Goal: Task Accomplishment & Management: Manage account settings

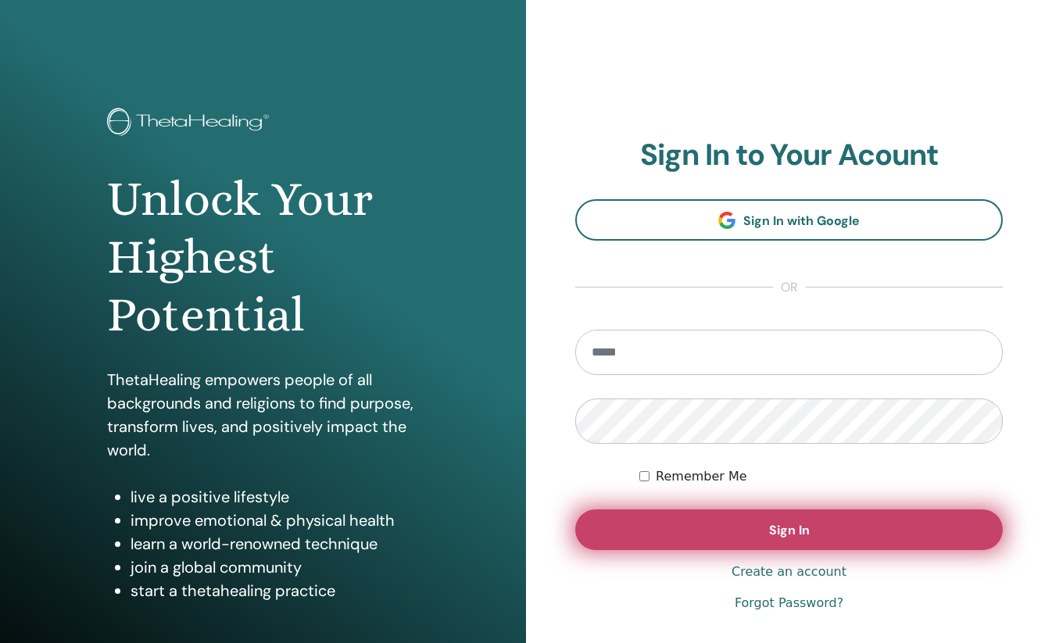
type input "**********"
click at [706, 532] on button "Sign In" at bounding box center [788, 529] width 427 height 41
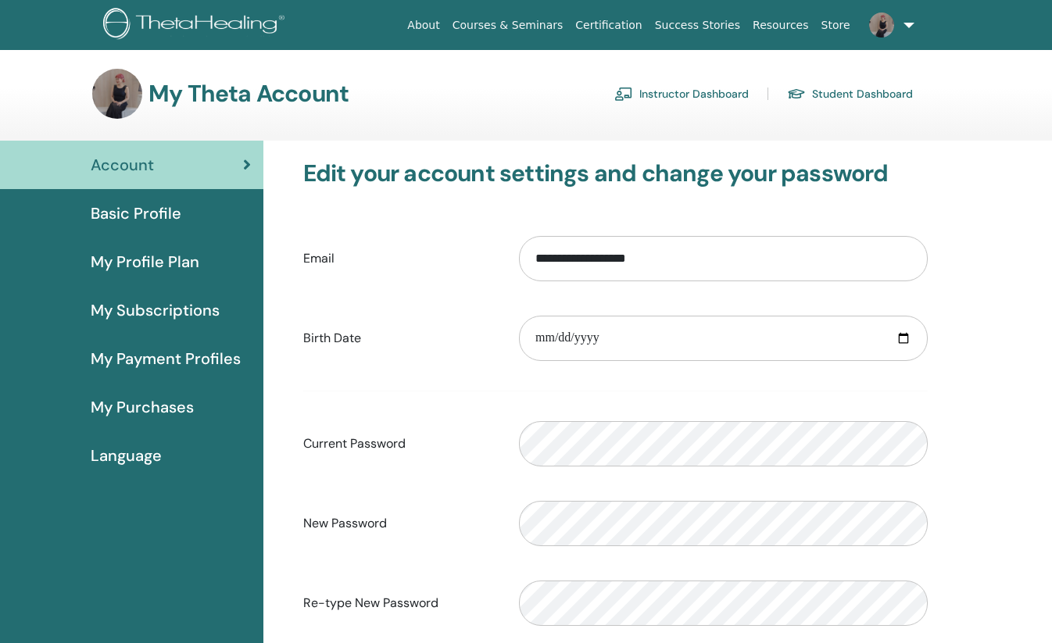
click at [676, 89] on link "Instructor Dashboard" at bounding box center [681, 93] width 134 height 25
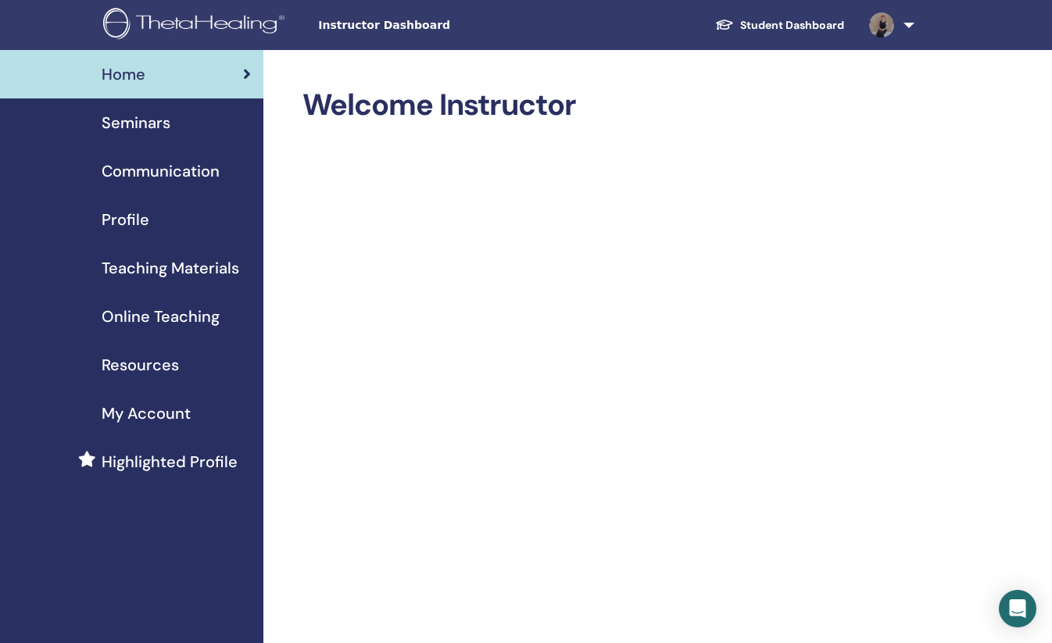
click at [211, 272] on span "Teaching Materials" at bounding box center [171, 267] width 138 height 23
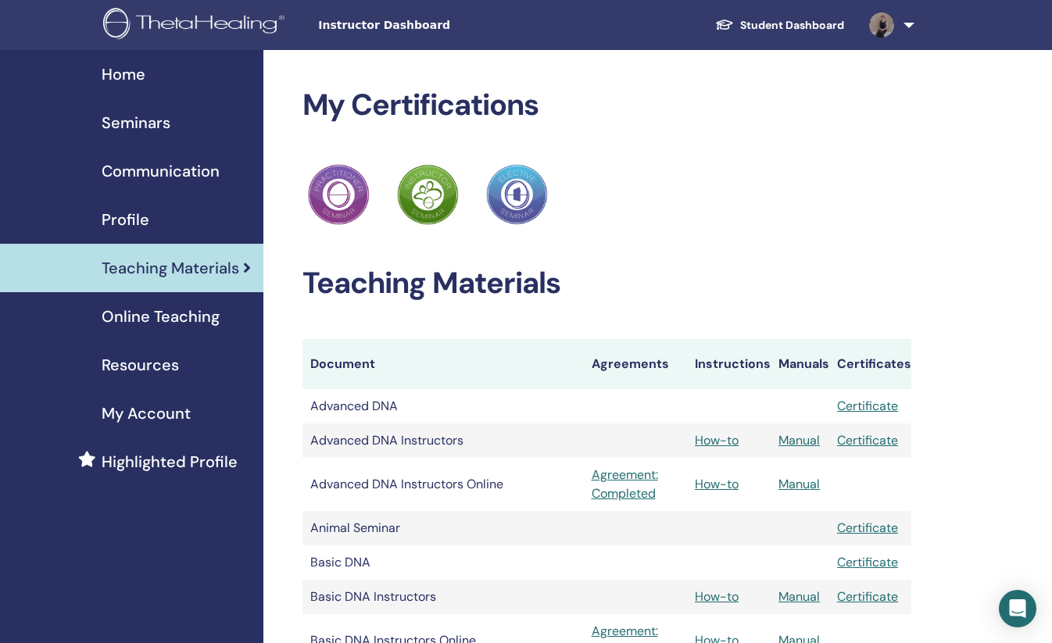
click at [151, 358] on span "Resources" at bounding box center [140, 364] width 77 height 23
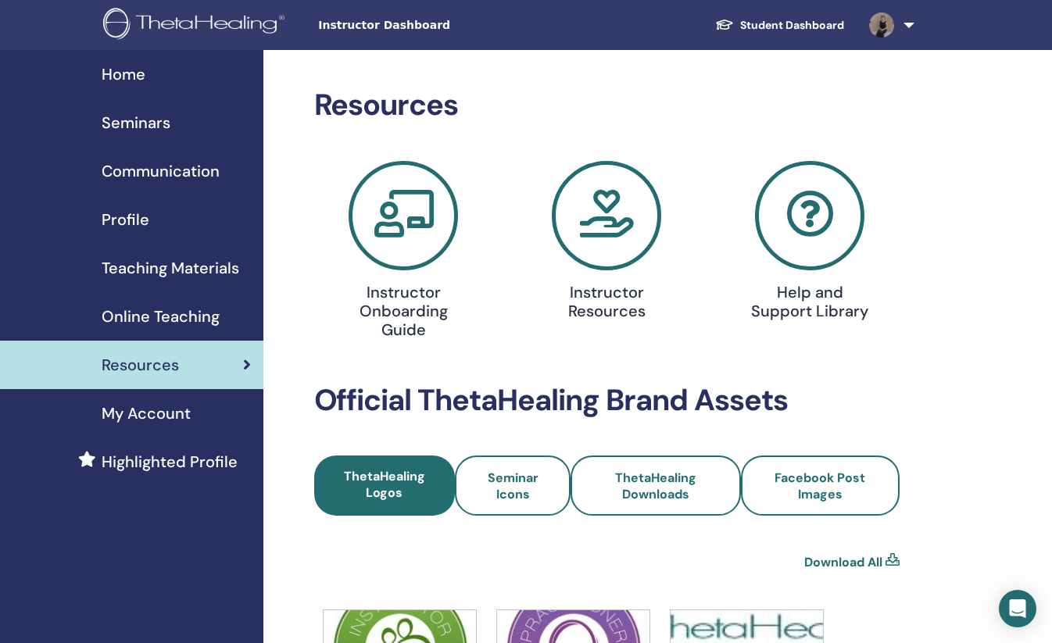
click at [176, 307] on span "Online Teaching" at bounding box center [161, 316] width 118 height 23
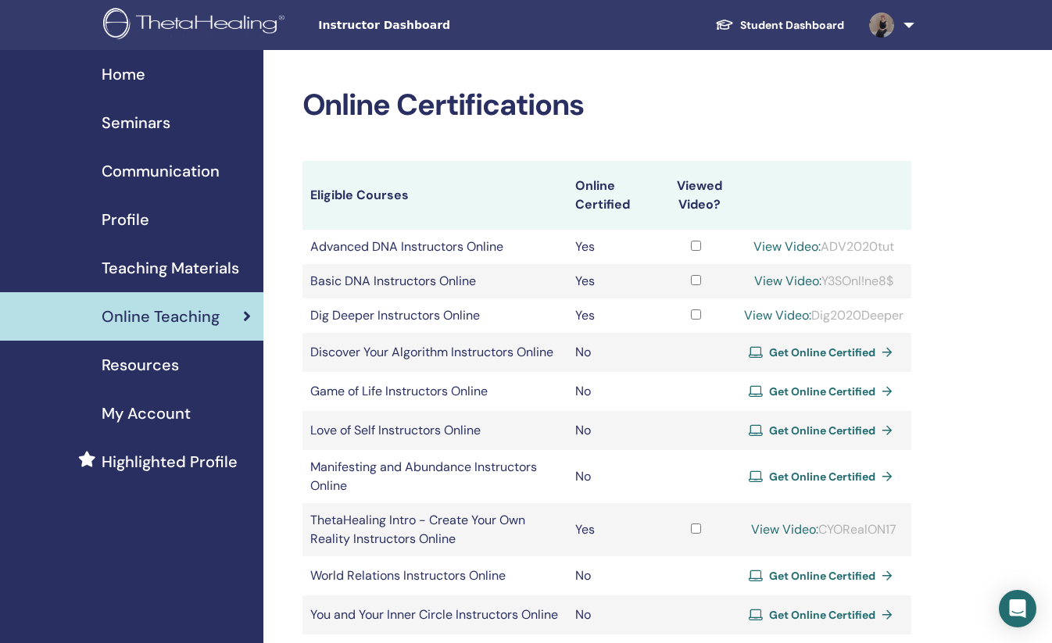
click at [130, 138] on link "Seminars" at bounding box center [131, 122] width 263 height 48
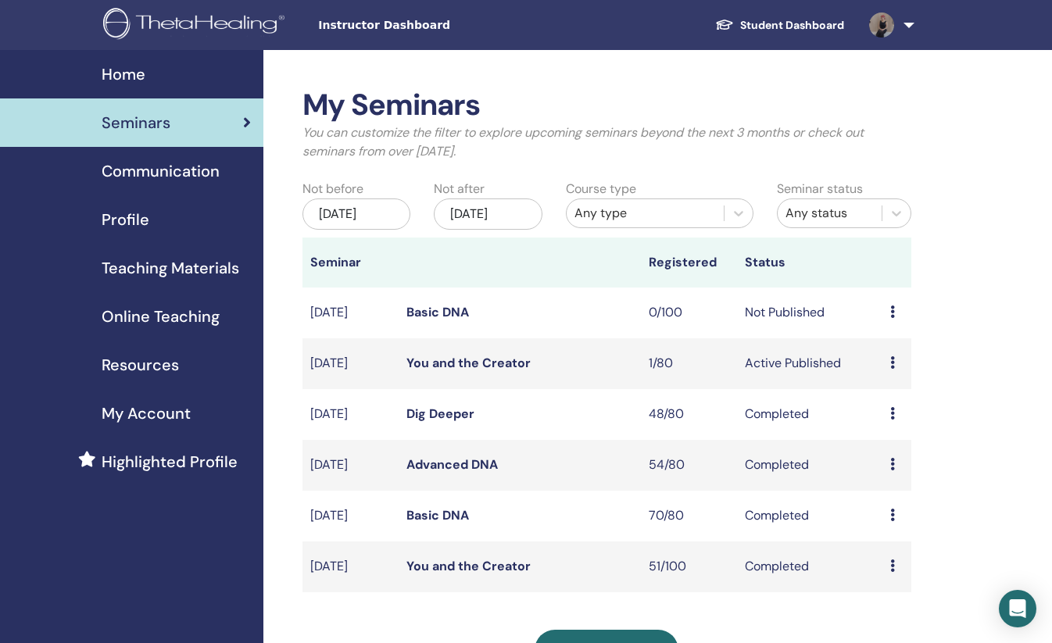
click at [892, 459] on icon at bounding box center [892, 464] width 5 height 13
click at [884, 495] on link "Attendees" at bounding box center [894, 496] width 59 height 16
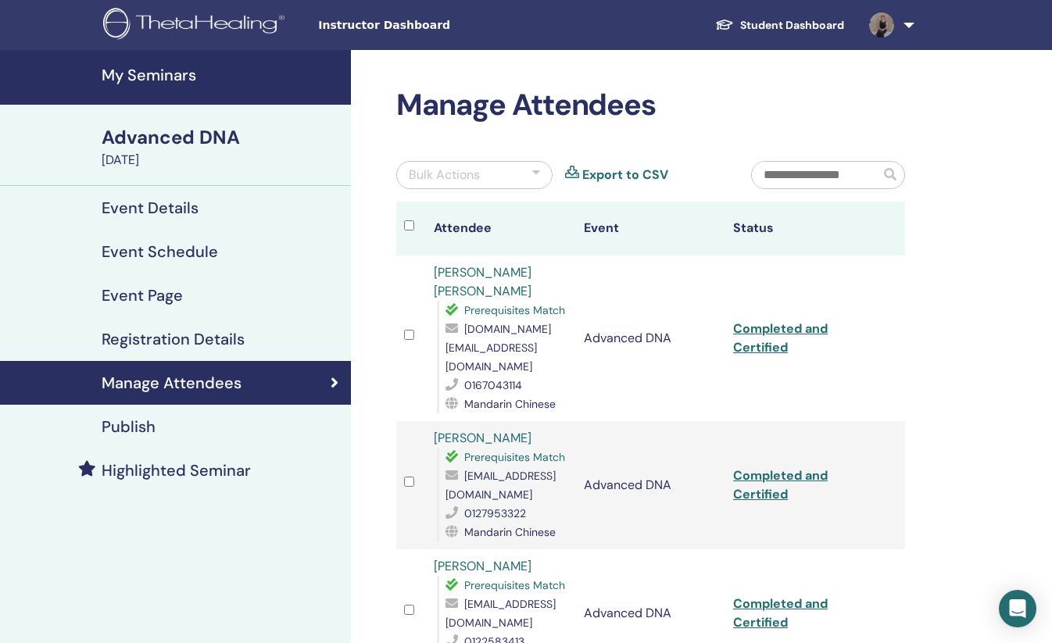
click at [794, 182] on input "text" at bounding box center [816, 175] width 128 height 27
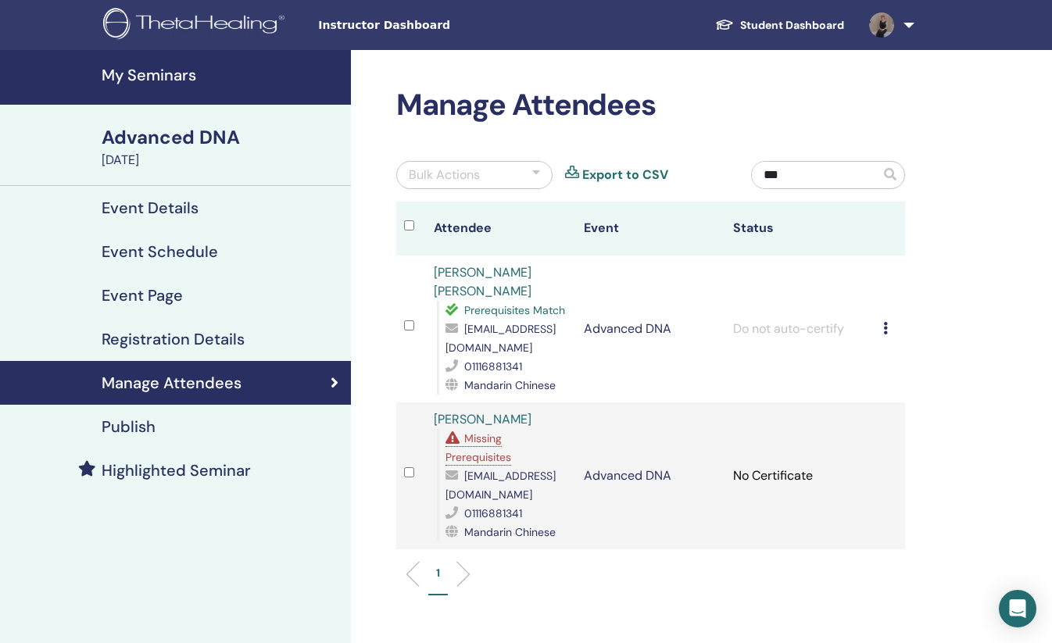
type input "***"
click at [881, 318] on td "Cancel Registration Do not auto-certify Mark as Paid Mark as Unpaid Mark as Abs…" at bounding box center [890, 329] width 30 height 147
click at [883, 322] on icon at bounding box center [885, 328] width 5 height 13
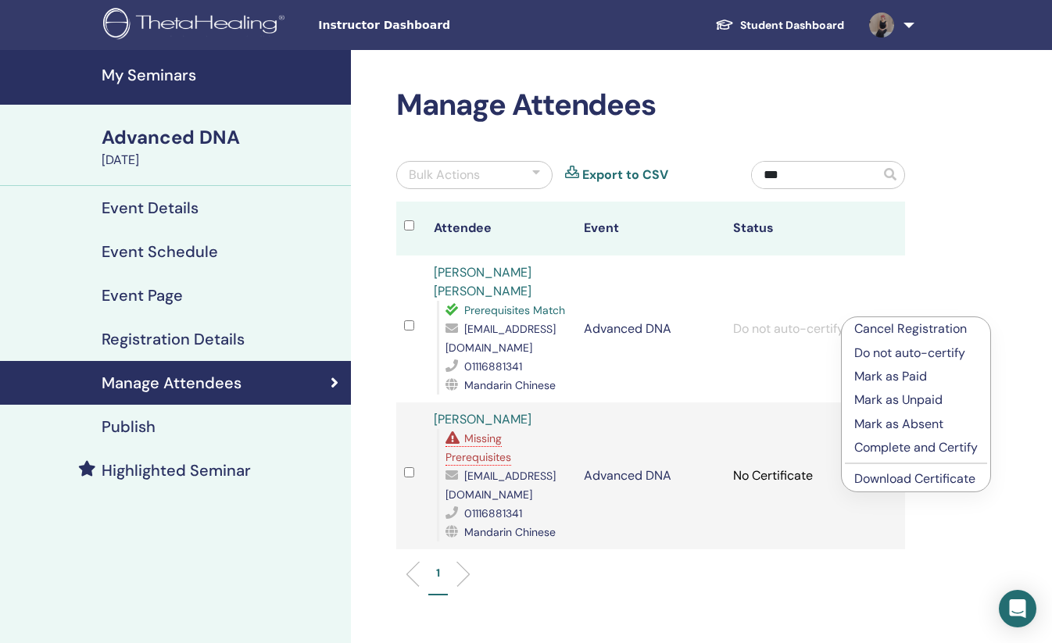
click at [921, 452] on p "Complete and Certify" at bounding box center [915, 447] width 123 height 19
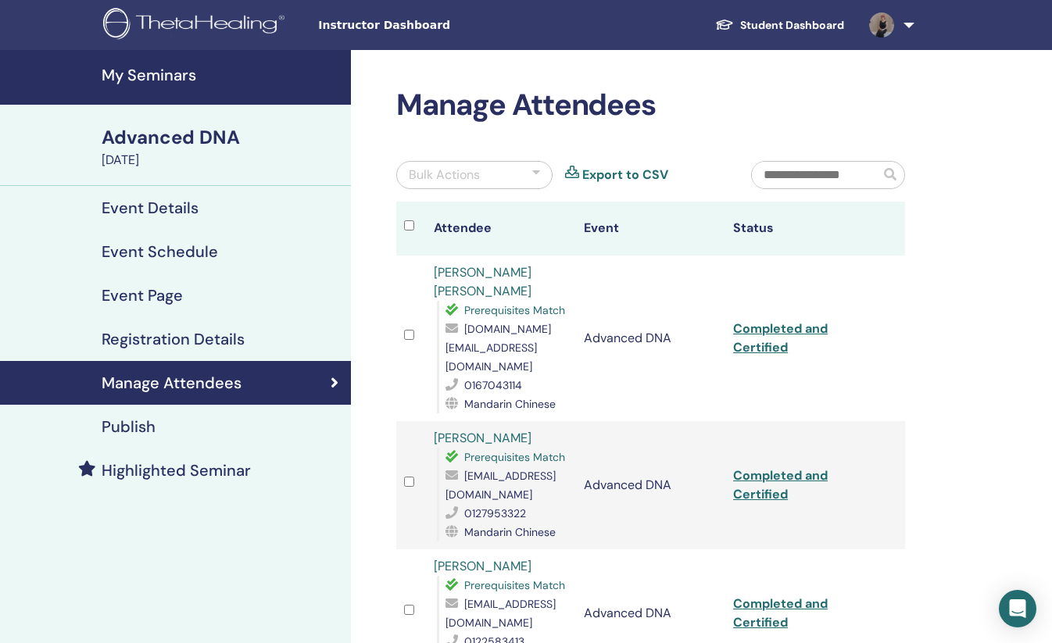
click at [844, 177] on input "text" at bounding box center [816, 175] width 128 height 27
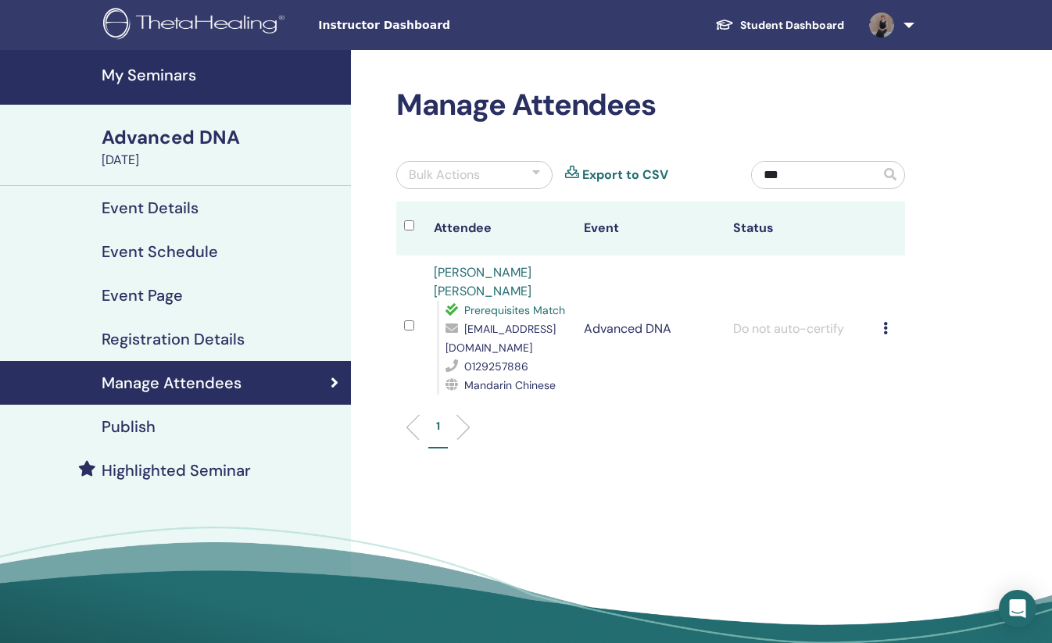
type input "***"
click at [881, 314] on td "Cancel Registration Do not auto-certify Mark as Paid Mark as Unpaid Mark as Abs…" at bounding box center [890, 329] width 30 height 147
click at [885, 322] on icon at bounding box center [885, 328] width 5 height 13
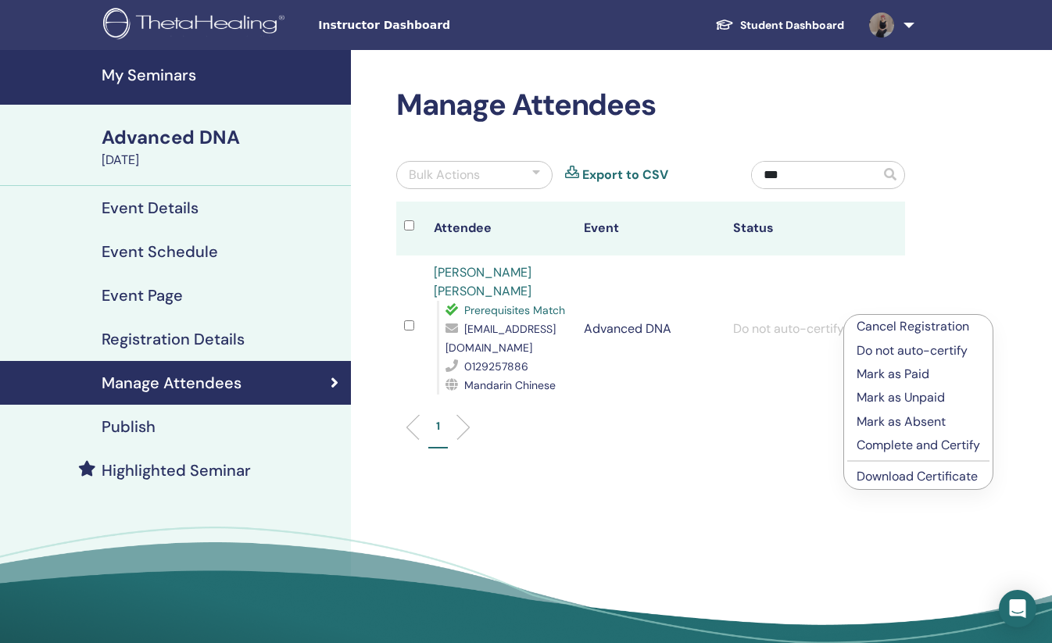
click at [917, 447] on p "Complete and Certify" at bounding box center [917, 445] width 123 height 19
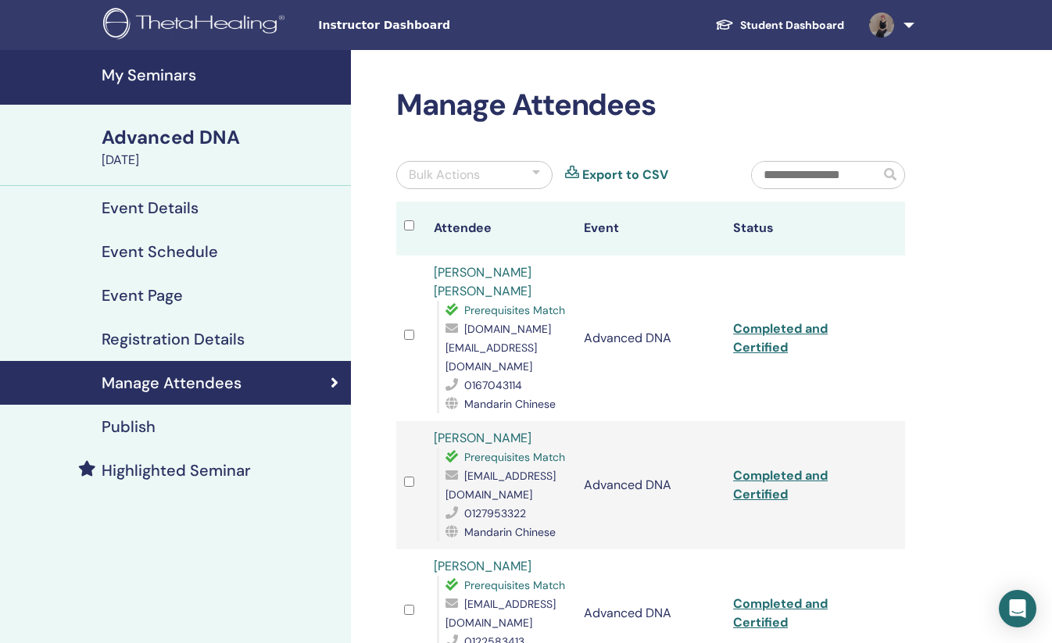
click at [849, 178] on input "text" at bounding box center [816, 175] width 128 height 27
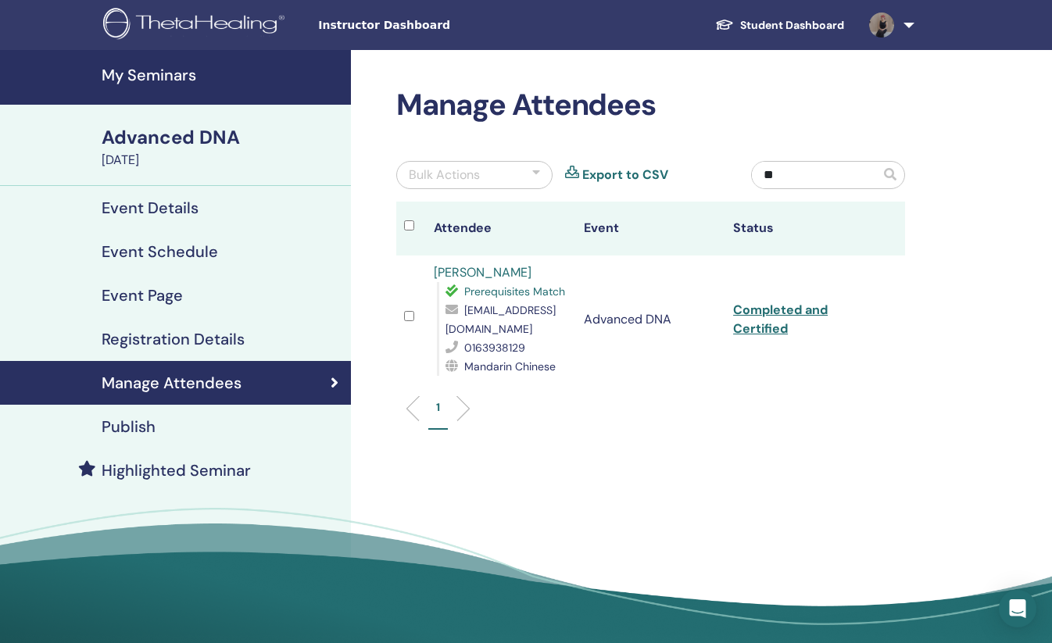
type input "*"
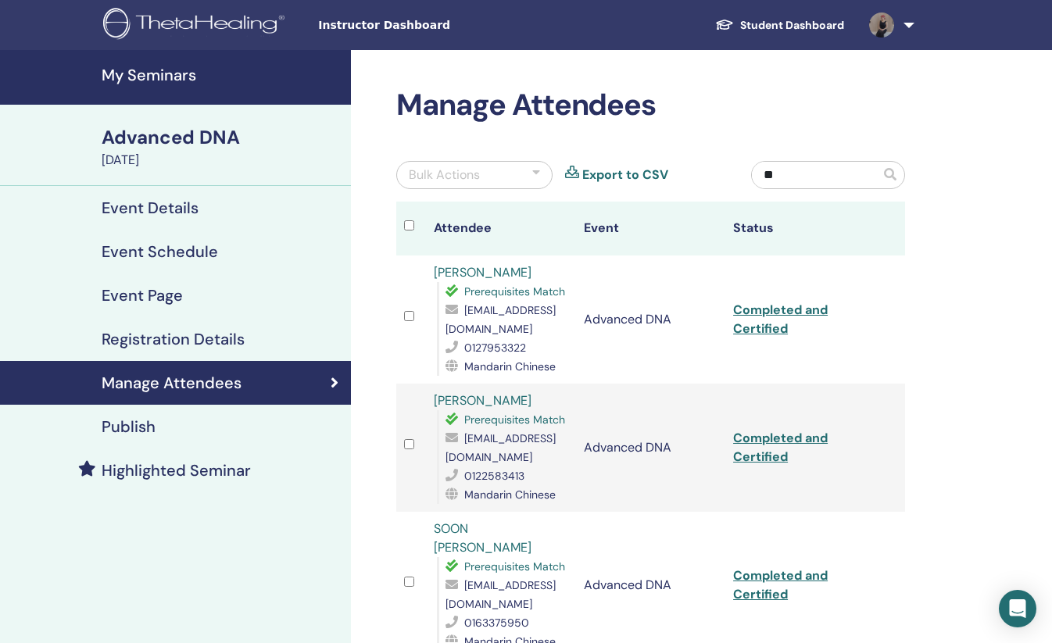
type input "*"
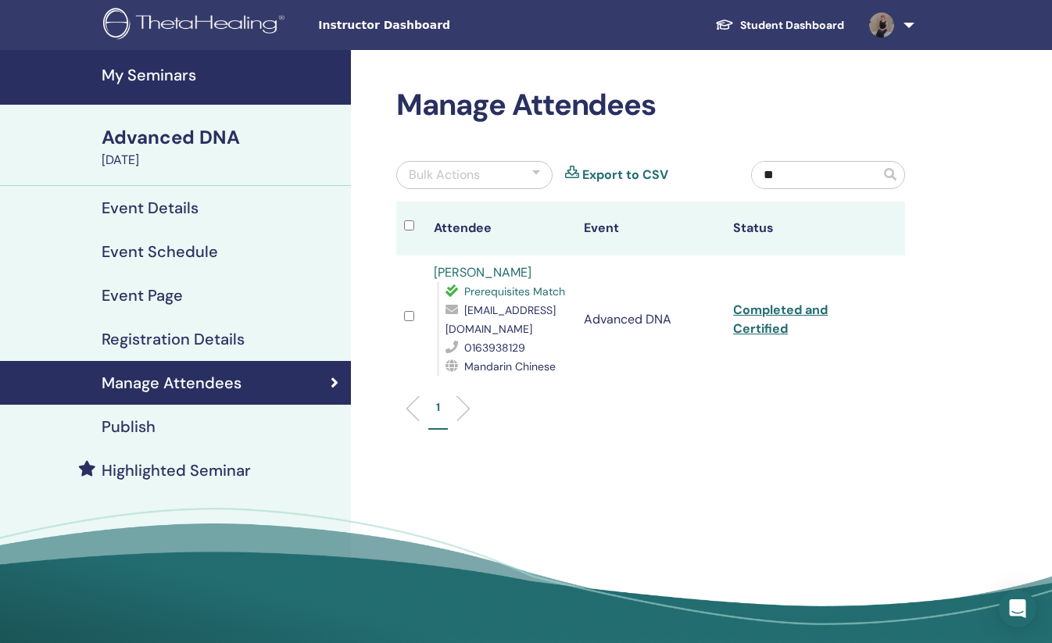
type input "*"
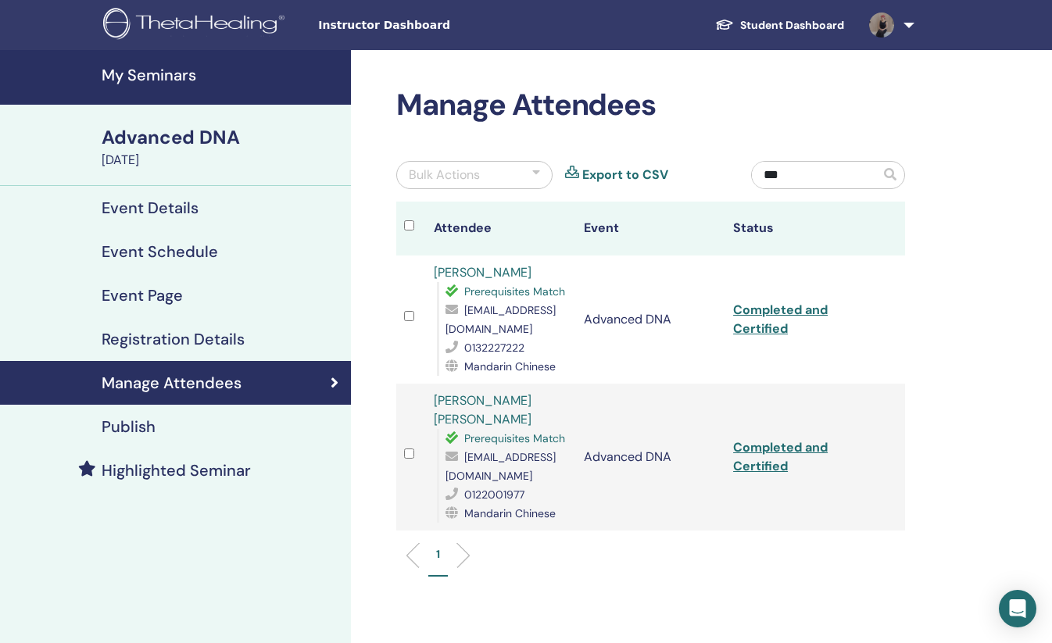
type input "***"
